Goal: Task Accomplishment & Management: Manage account settings

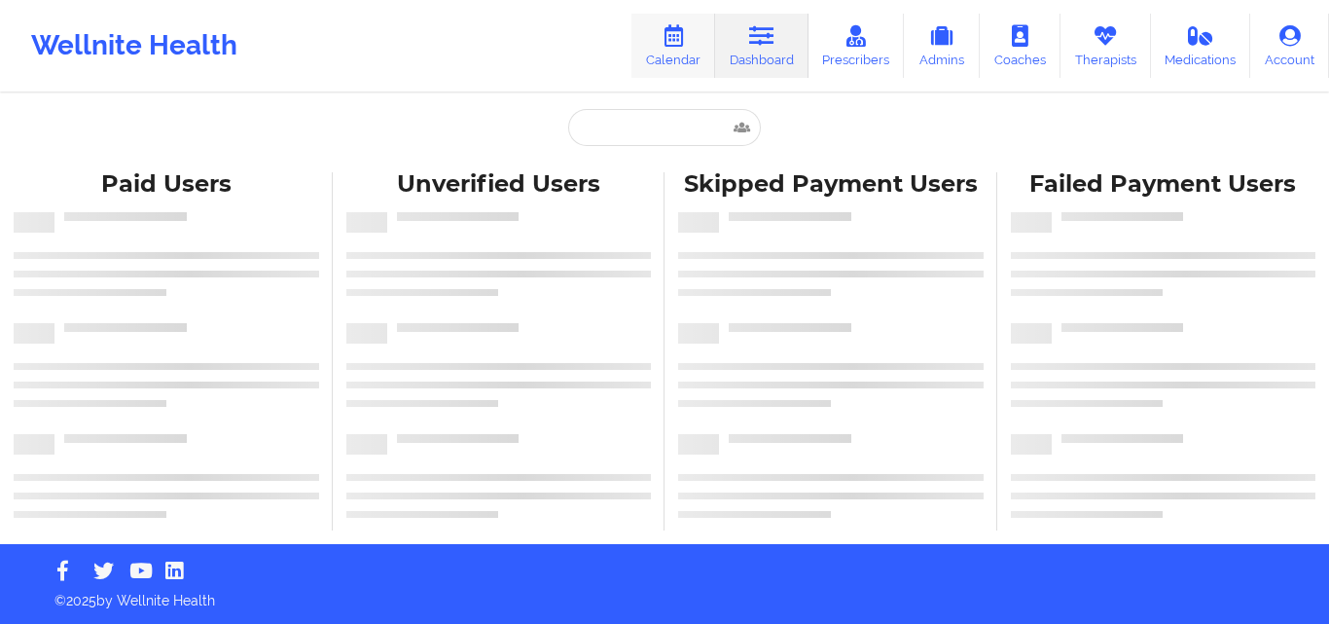
click at [668, 42] on icon at bounding box center [673, 35] width 25 height 21
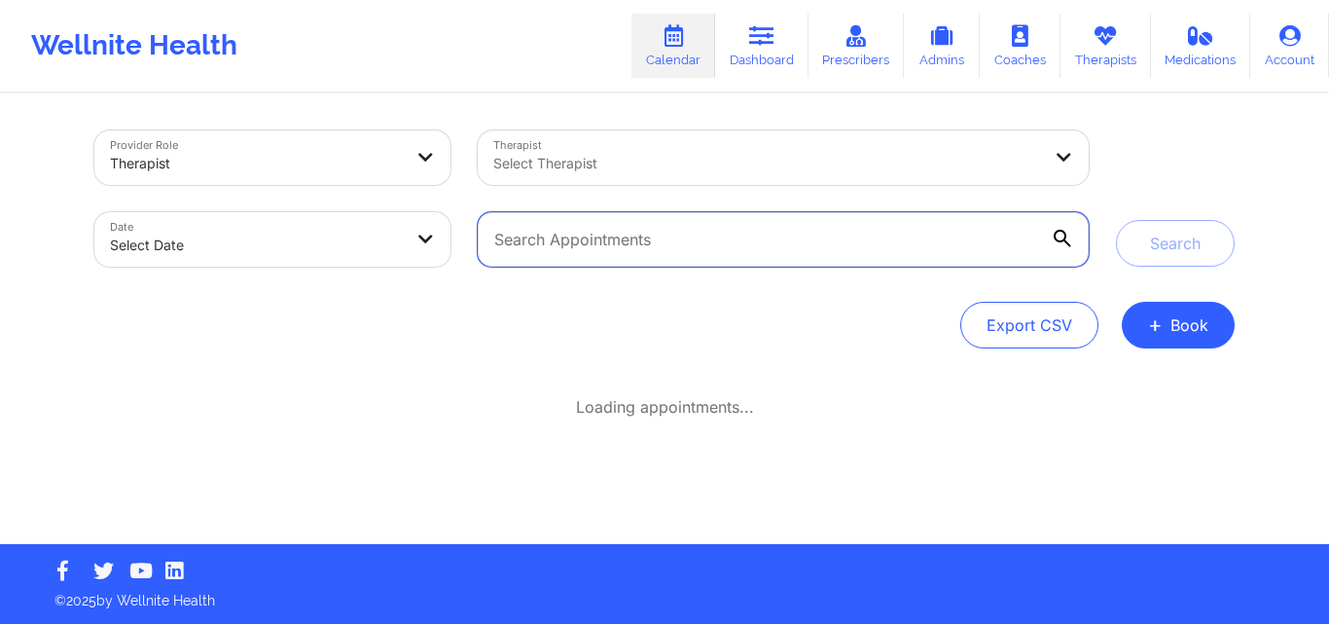
click at [703, 233] on input "text" at bounding box center [783, 239] width 611 height 54
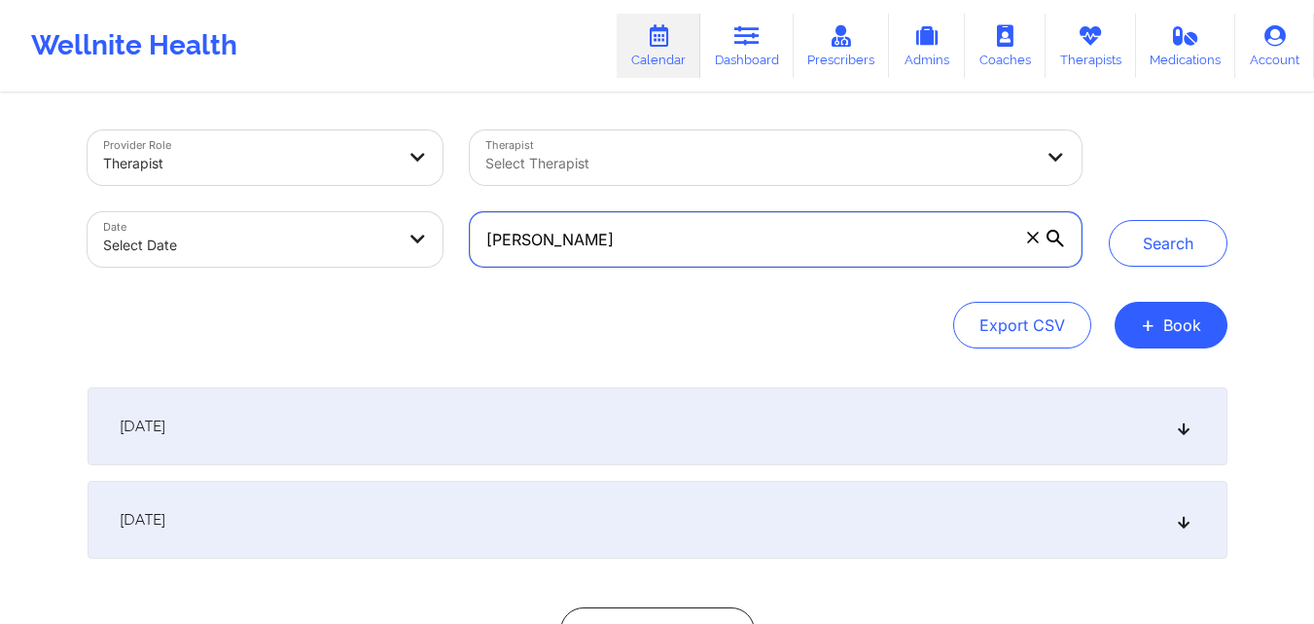
type input "[PERSON_NAME]"
click at [1109, 220] on button "Search" at bounding box center [1168, 243] width 119 height 47
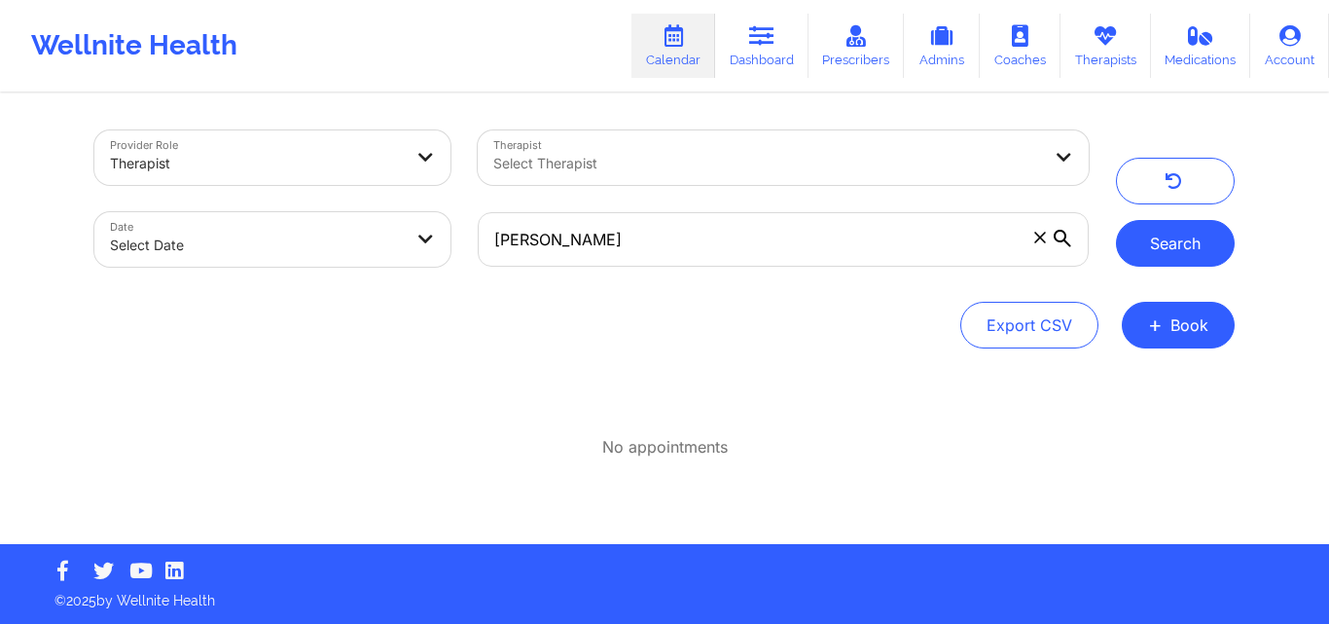
click at [1141, 250] on button "Search" at bounding box center [1175, 243] width 119 height 47
click at [1212, 244] on button "Search" at bounding box center [1175, 243] width 119 height 47
type input "[EMAIL_ADDRESS][DOMAIN_NAME]"
click at [1210, 230] on button "Search" at bounding box center [1175, 243] width 119 height 47
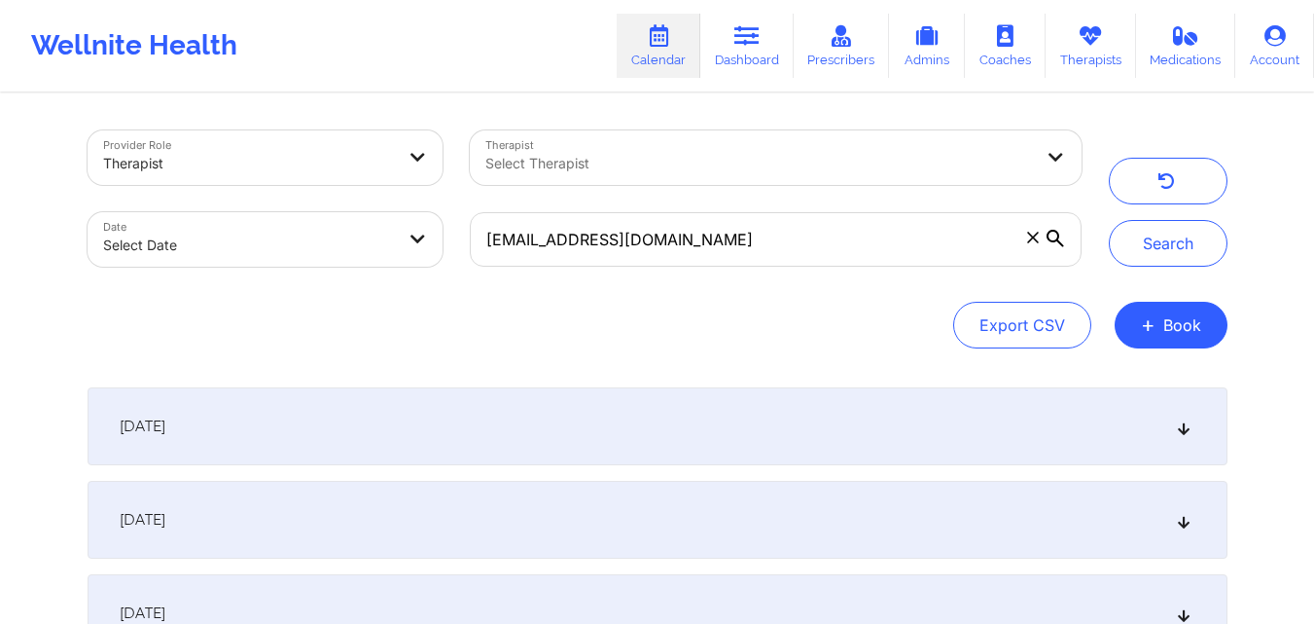
click at [1182, 422] on icon at bounding box center [1183, 426] width 17 height 14
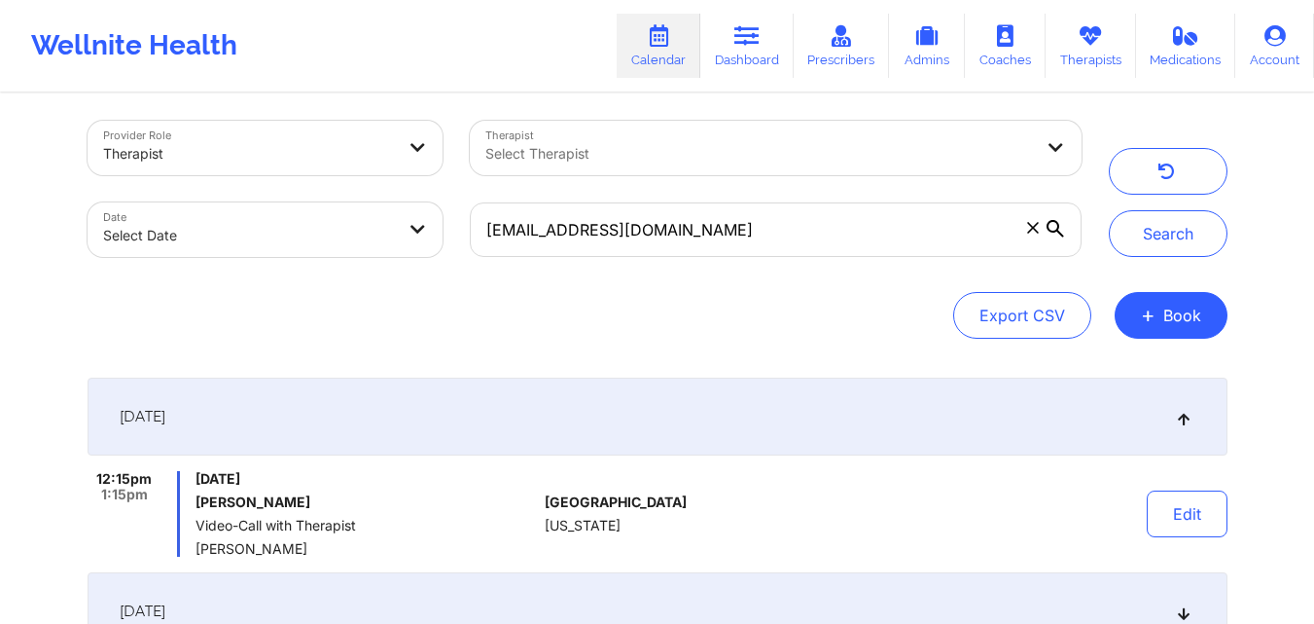
scroll to position [16, 0]
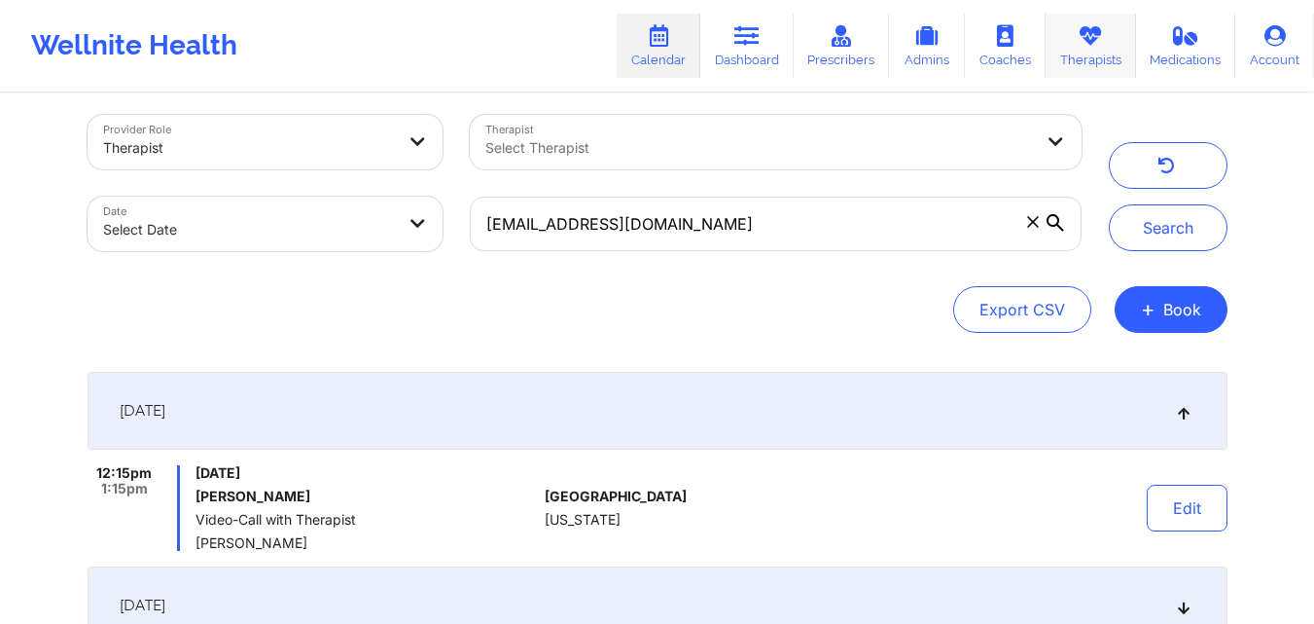
click at [1092, 45] on icon at bounding box center [1090, 35] width 25 height 21
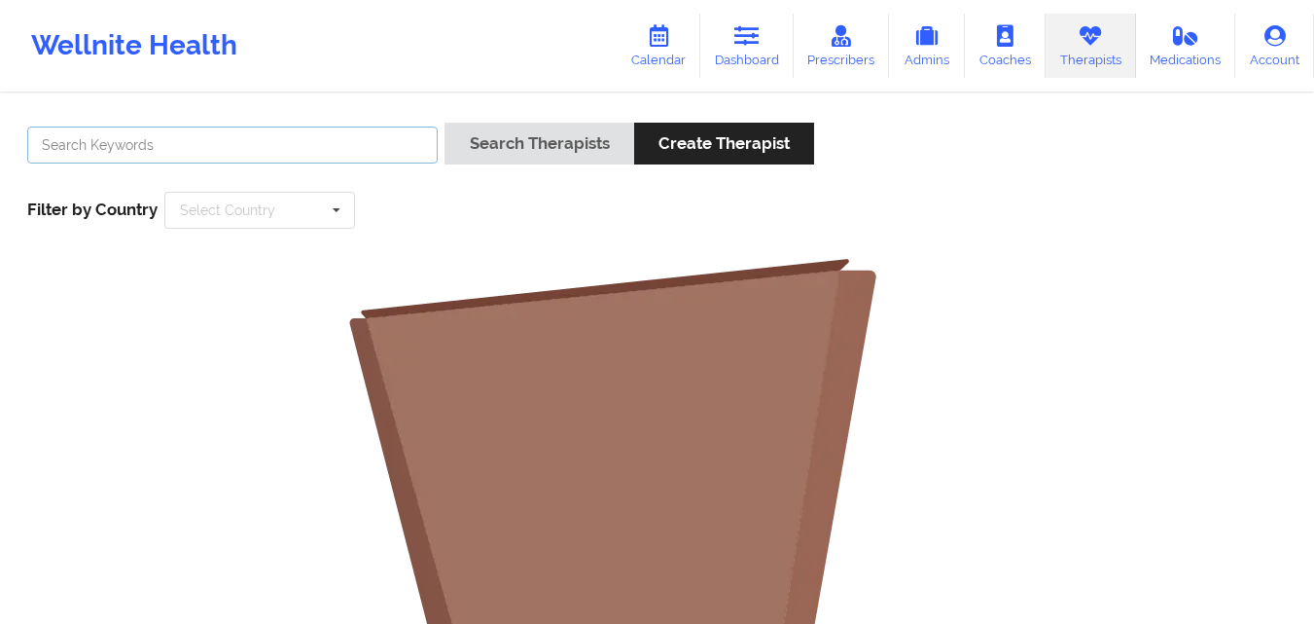
click at [248, 148] on input "text" at bounding box center [232, 144] width 411 height 37
type input "[PERSON_NAME]"
click at [445, 123] on button "Search Therapists" at bounding box center [539, 144] width 189 height 42
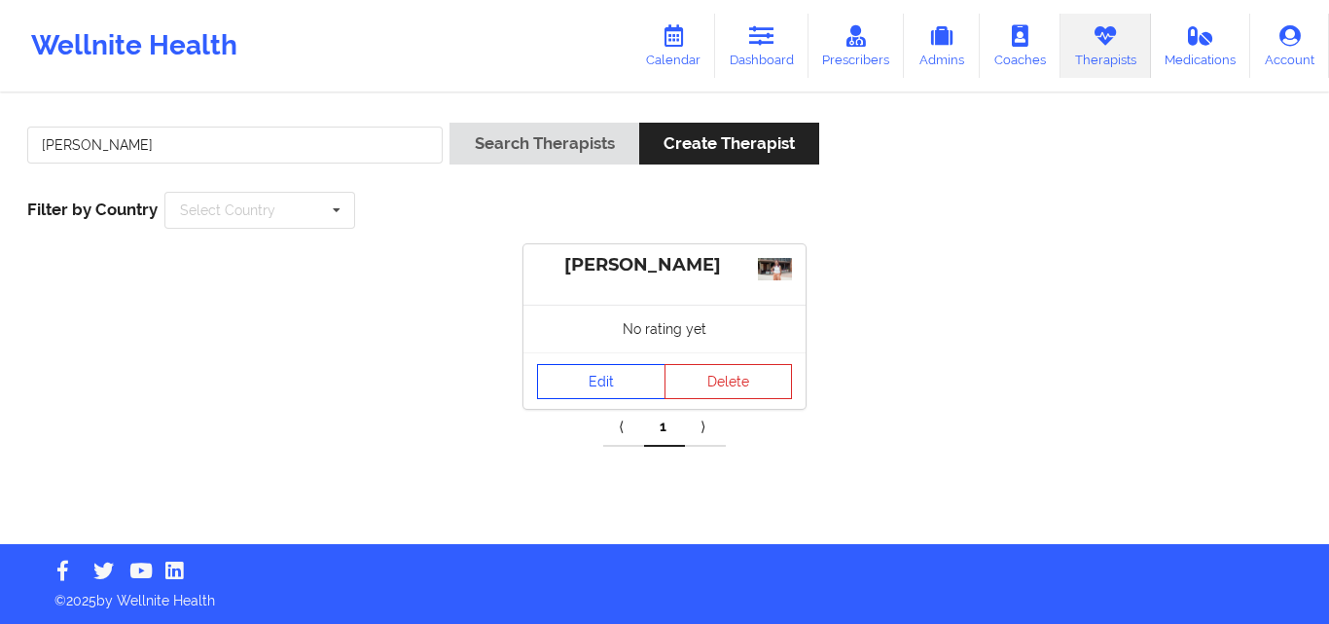
click at [626, 382] on link "Edit" at bounding box center [601, 381] width 128 height 35
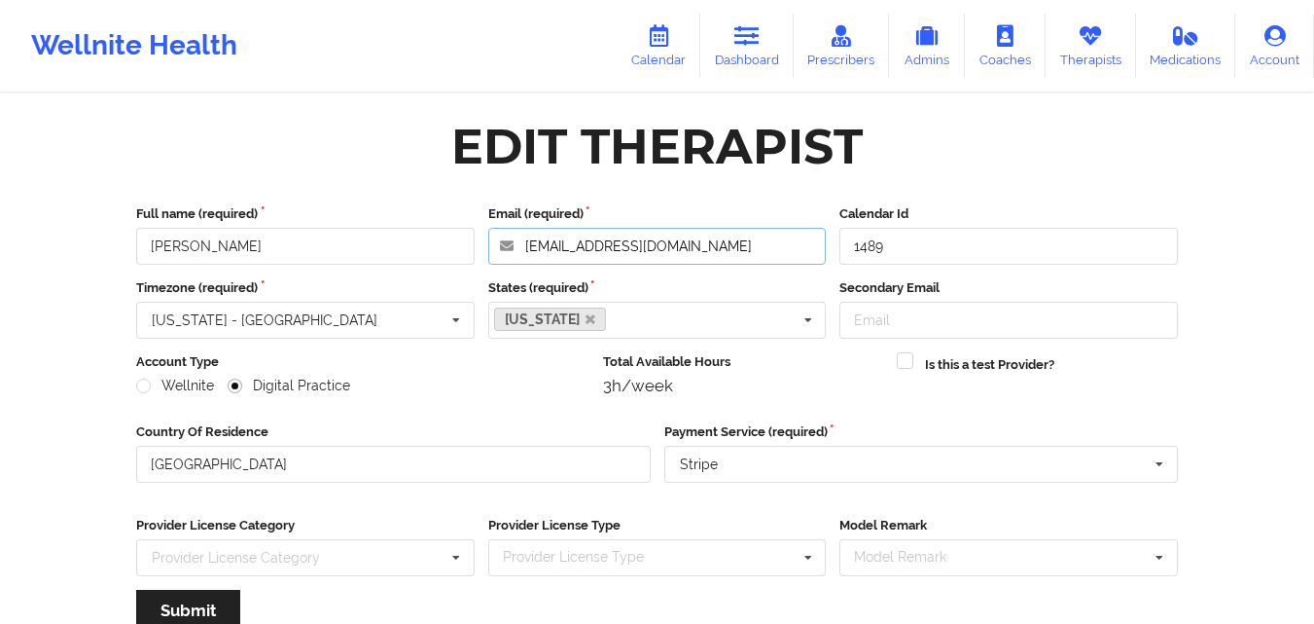
click at [754, 246] on input "[EMAIL_ADDRESS][DOMAIN_NAME]" at bounding box center [657, 246] width 339 height 37
click at [1095, 40] on icon at bounding box center [1090, 35] width 25 height 21
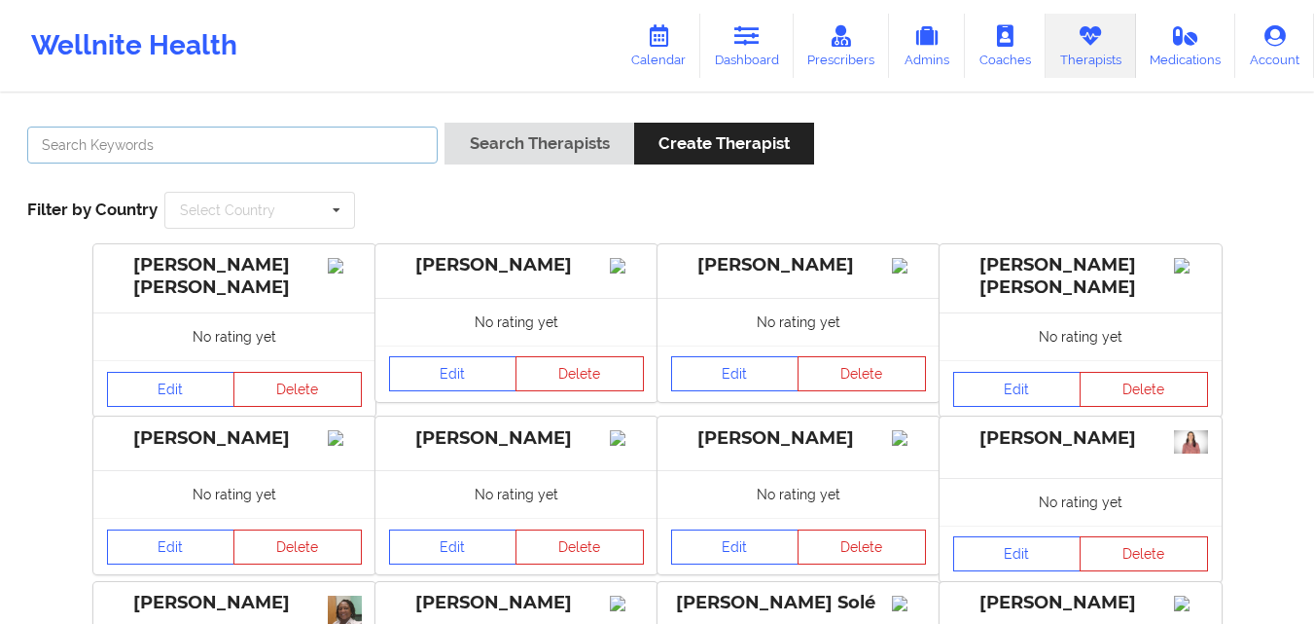
click at [312, 147] on input "text" at bounding box center [232, 144] width 411 height 37
click at [445, 123] on button "Search Therapists" at bounding box center [539, 144] width 189 height 42
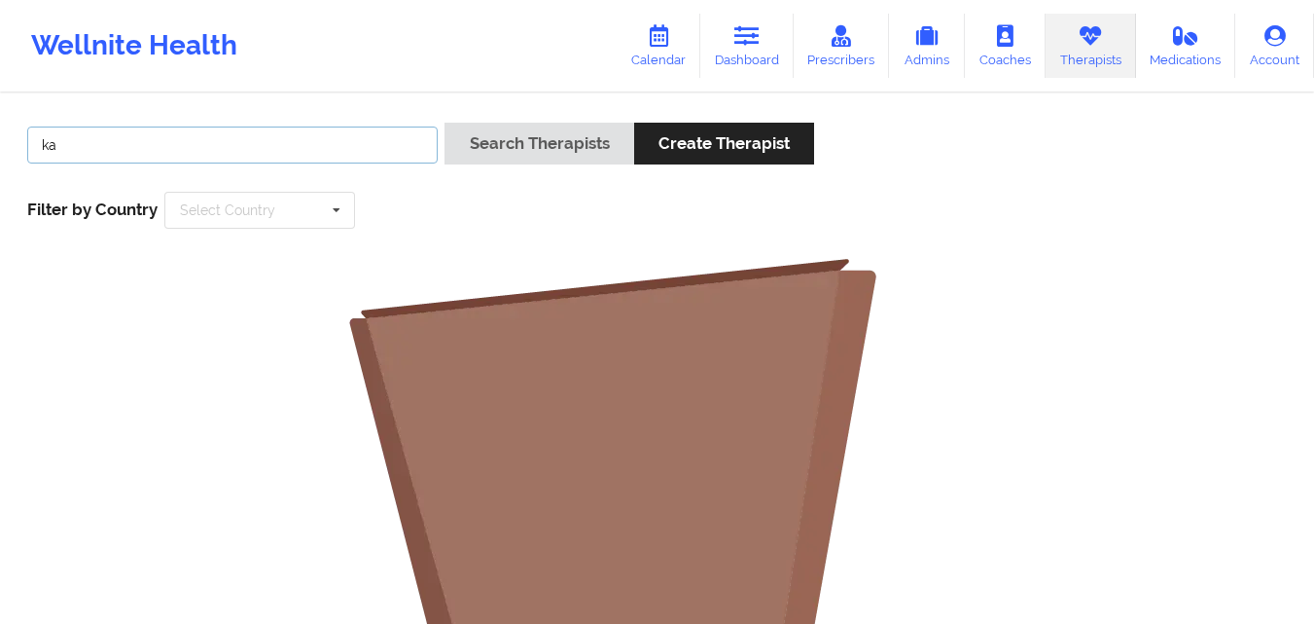
type input "k"
paste input "[PERSON_NAME], [PERSON_NAME]"
click at [445, 123] on button "Search Therapists" at bounding box center [539, 144] width 189 height 42
drag, startPoint x: 242, startPoint y: 148, endPoint x: 173, endPoint y: 144, distance: 69.2
click at [173, 144] on input "[PERSON_NAME], [PERSON_NAME]" at bounding box center [232, 144] width 411 height 37
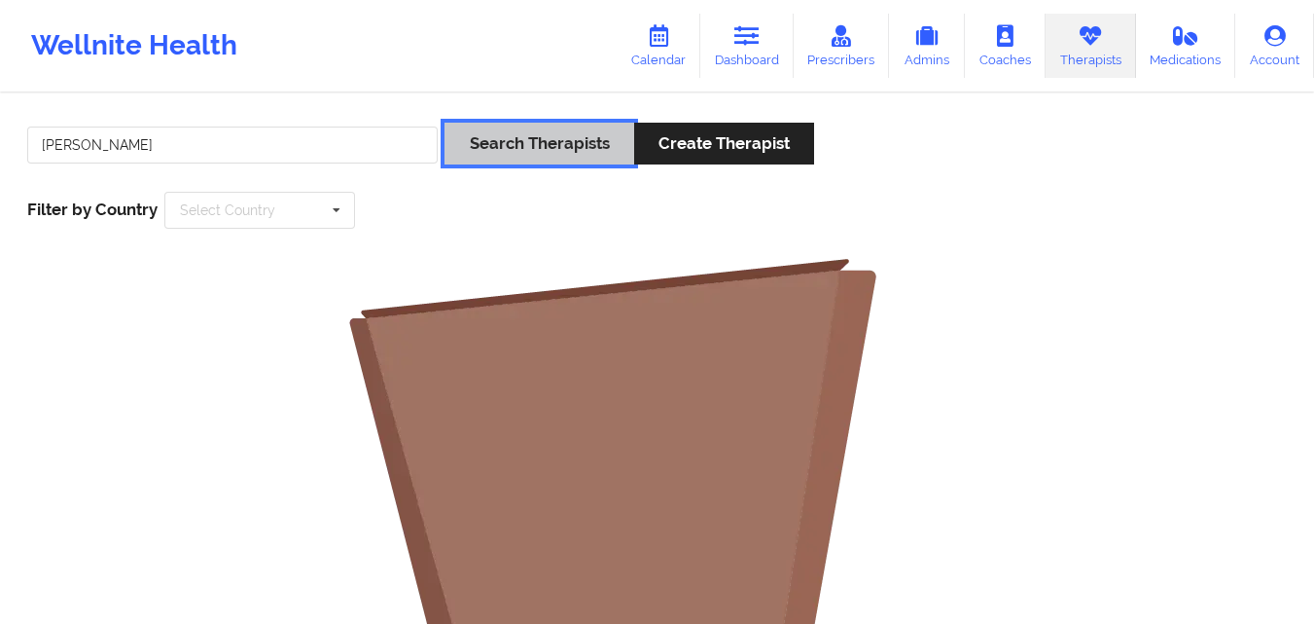
click at [553, 145] on button "Search Therapists" at bounding box center [539, 144] width 189 height 42
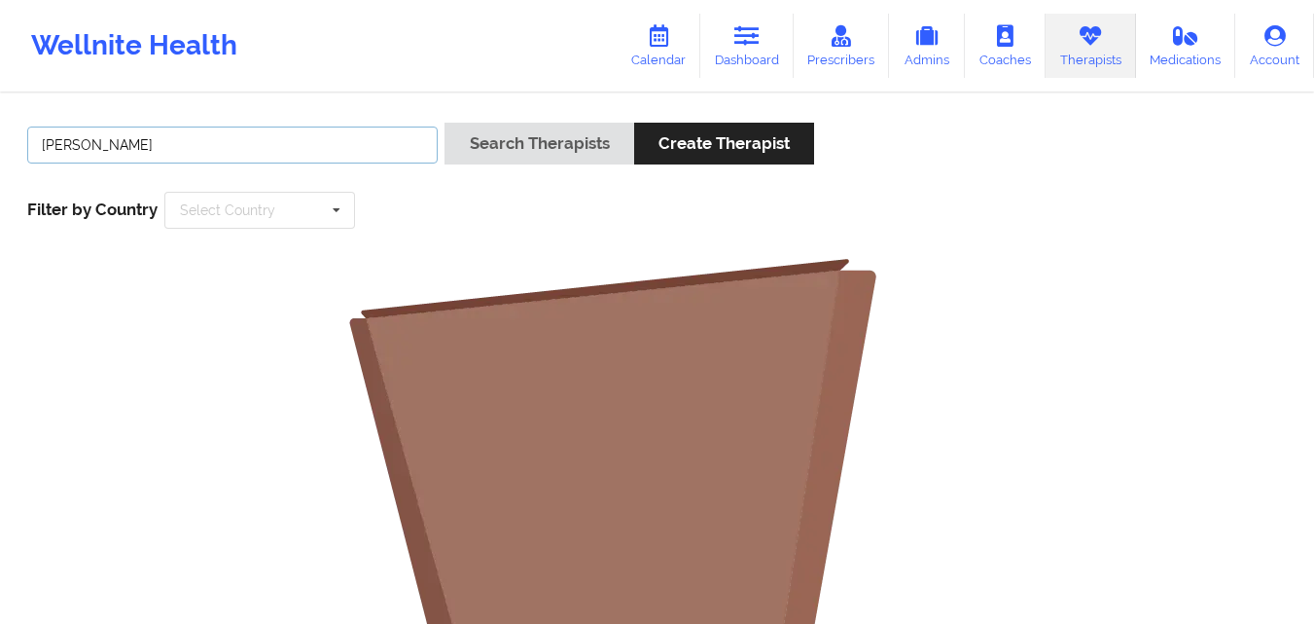
click at [43, 146] on input "[PERSON_NAME]" at bounding box center [232, 144] width 411 height 37
paste input "KARYLL"
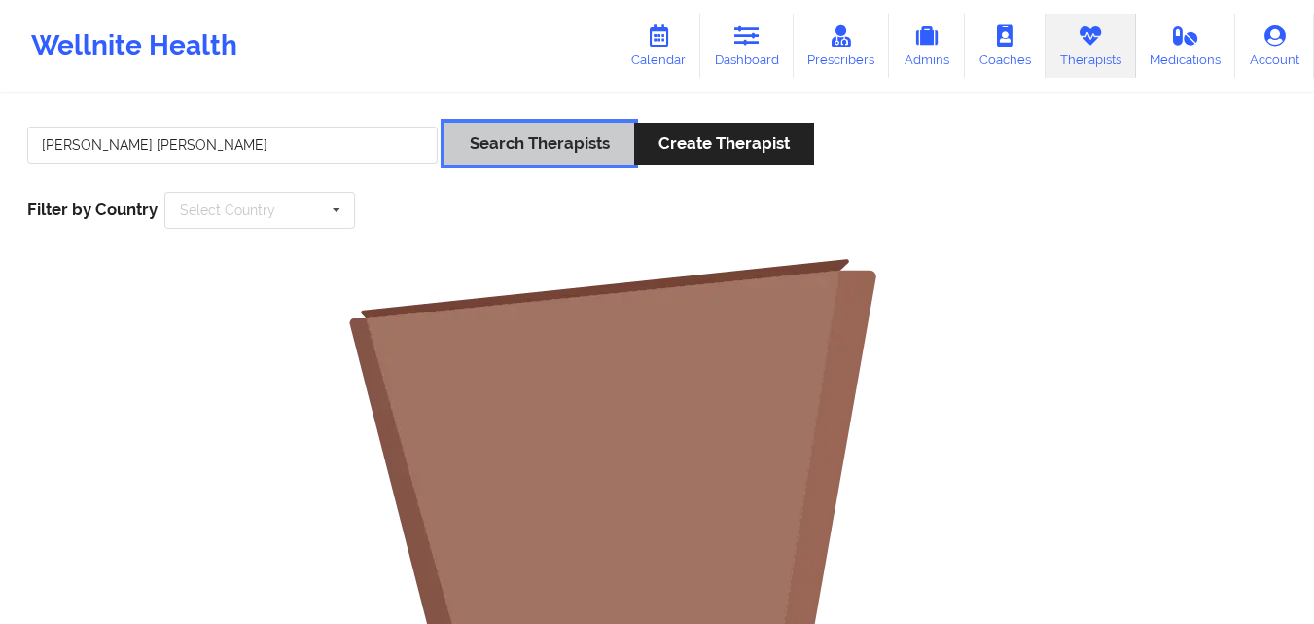
click at [540, 139] on button "Search Therapists" at bounding box center [539, 144] width 189 height 42
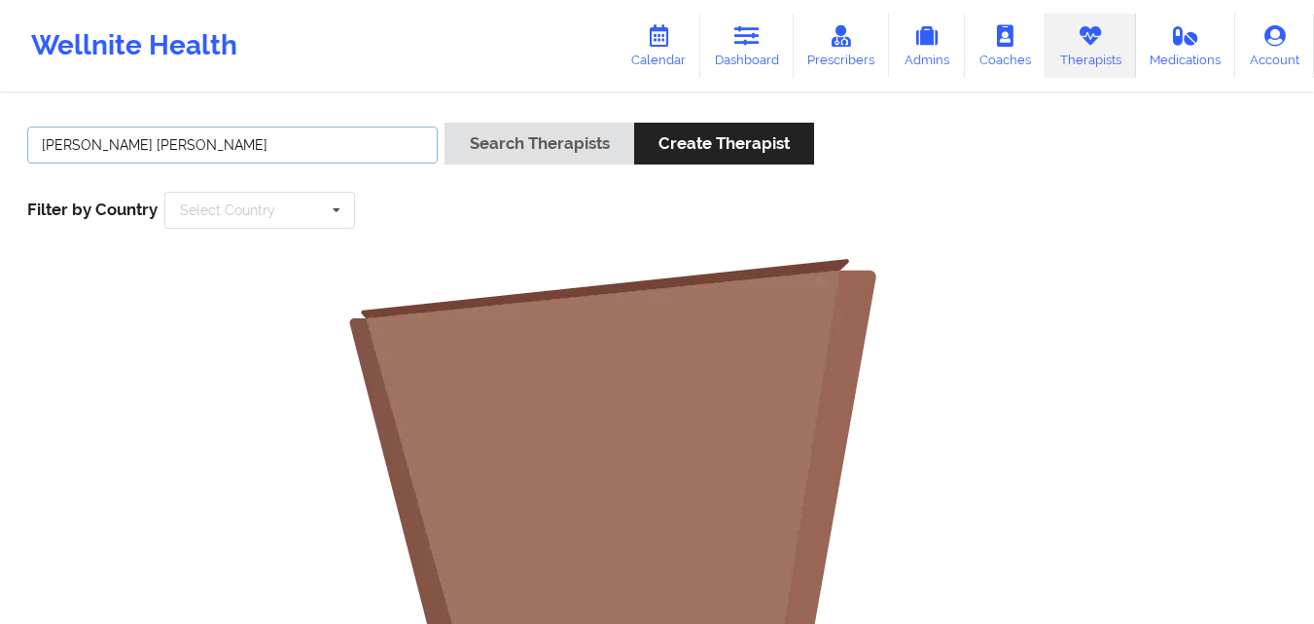
drag, startPoint x: 145, startPoint y: 146, endPoint x: 75, endPoint y: 136, distance: 70.7
click at [75, 136] on input "[PERSON_NAME] [PERSON_NAME]" at bounding box center [232, 144] width 411 height 37
click at [147, 145] on input "[PERSON_NAME] [PERSON_NAME]" at bounding box center [232, 144] width 411 height 37
type input "[PERSON_NAME]"
click at [536, 168] on div "Search Therapists Create Therapist" at bounding box center [630, 150] width 370 height 55
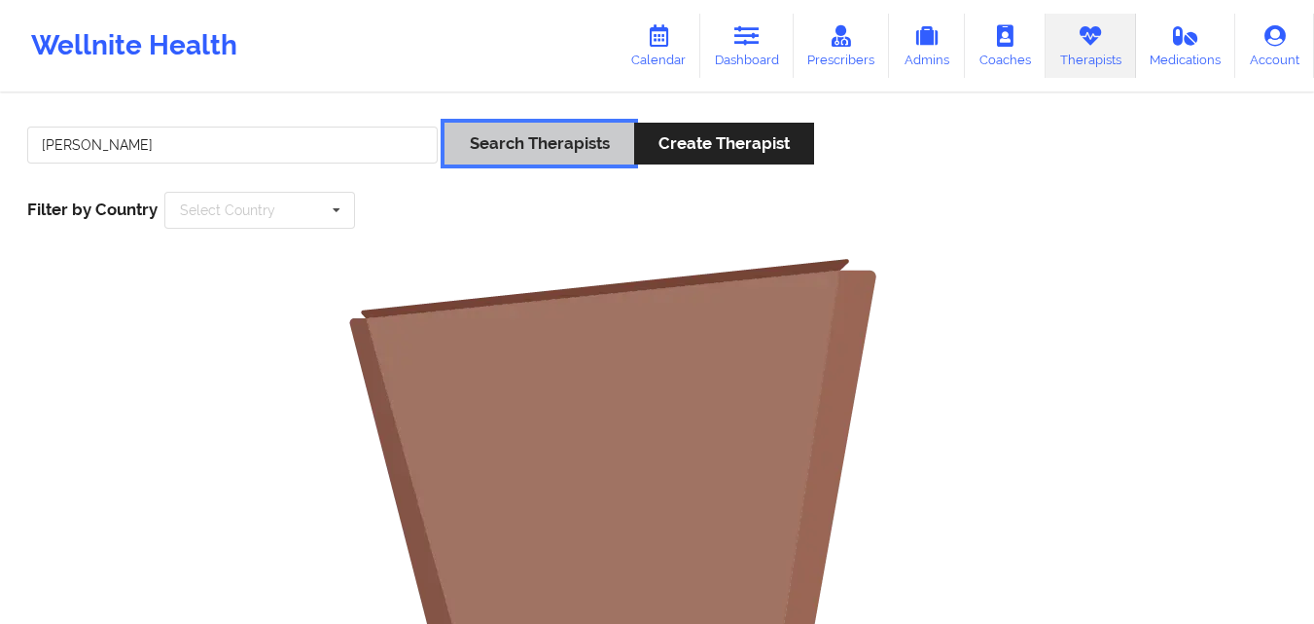
click at [531, 148] on button "Search Therapists" at bounding box center [539, 144] width 189 height 42
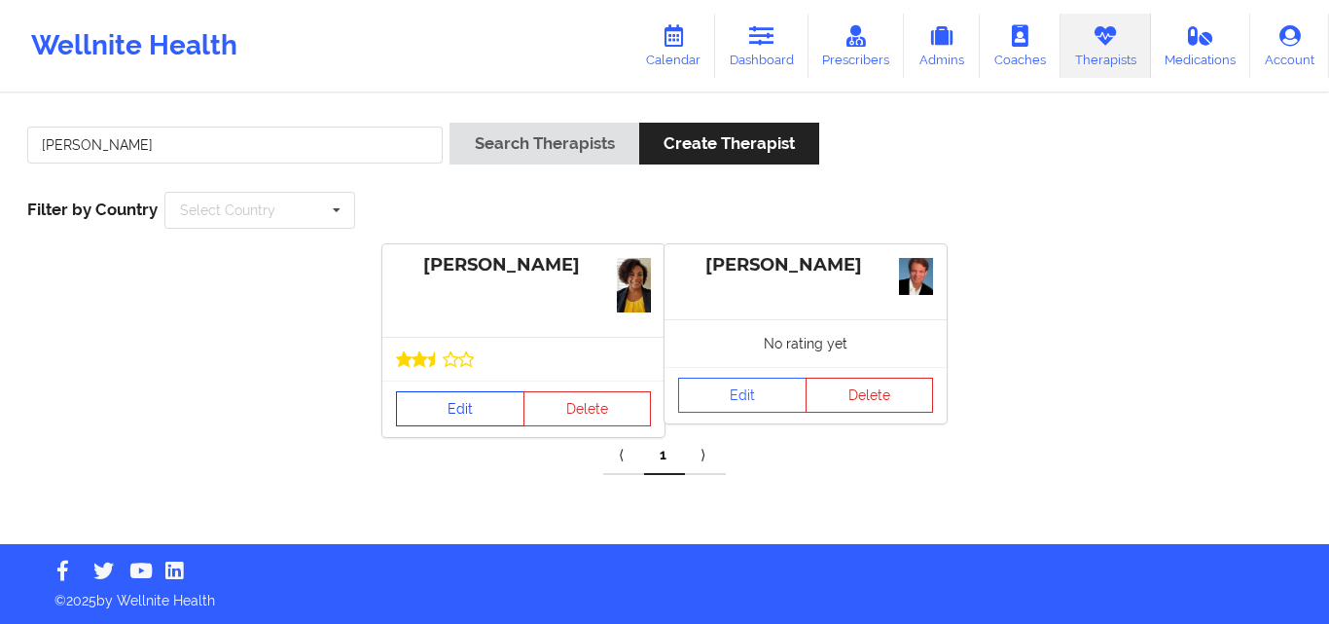
click at [481, 402] on link "Edit" at bounding box center [460, 408] width 128 height 35
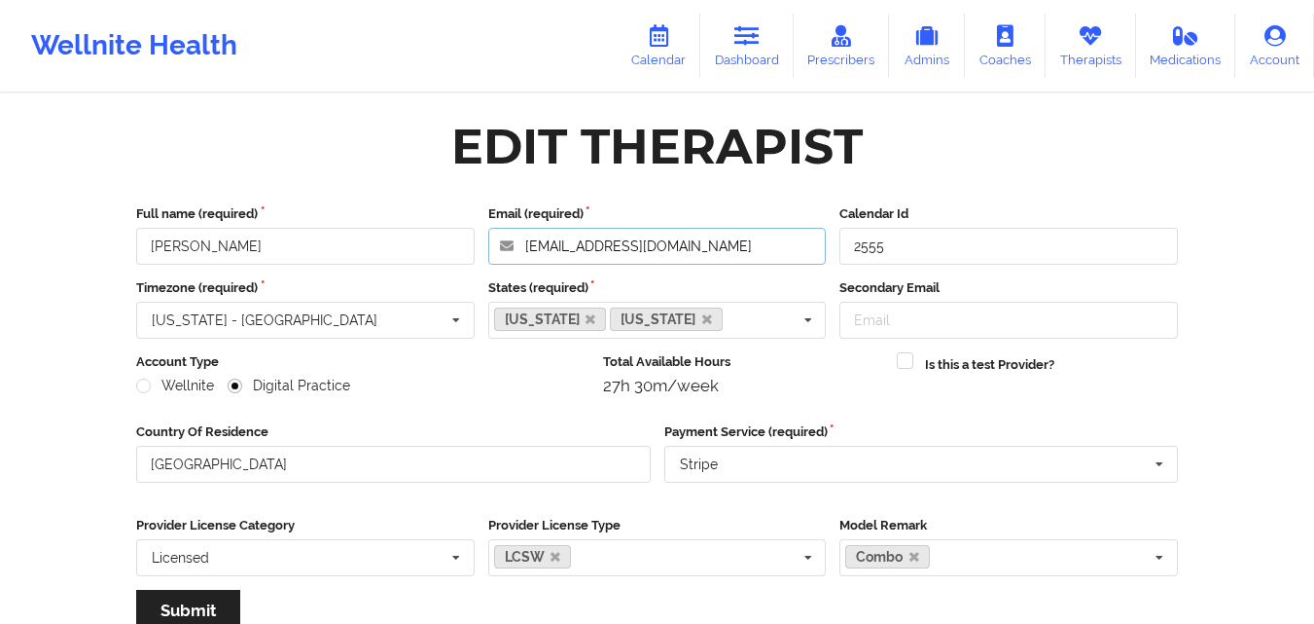
click at [773, 238] on input "[EMAIL_ADDRESS][DOMAIN_NAME]" at bounding box center [657, 246] width 339 height 37
drag, startPoint x: 187, startPoint y: 247, endPoint x: 145, endPoint y: 250, distance: 41.9
click at [145, 250] on input "[PERSON_NAME]" at bounding box center [305, 246] width 339 height 37
